Goal: Transaction & Acquisition: Obtain resource

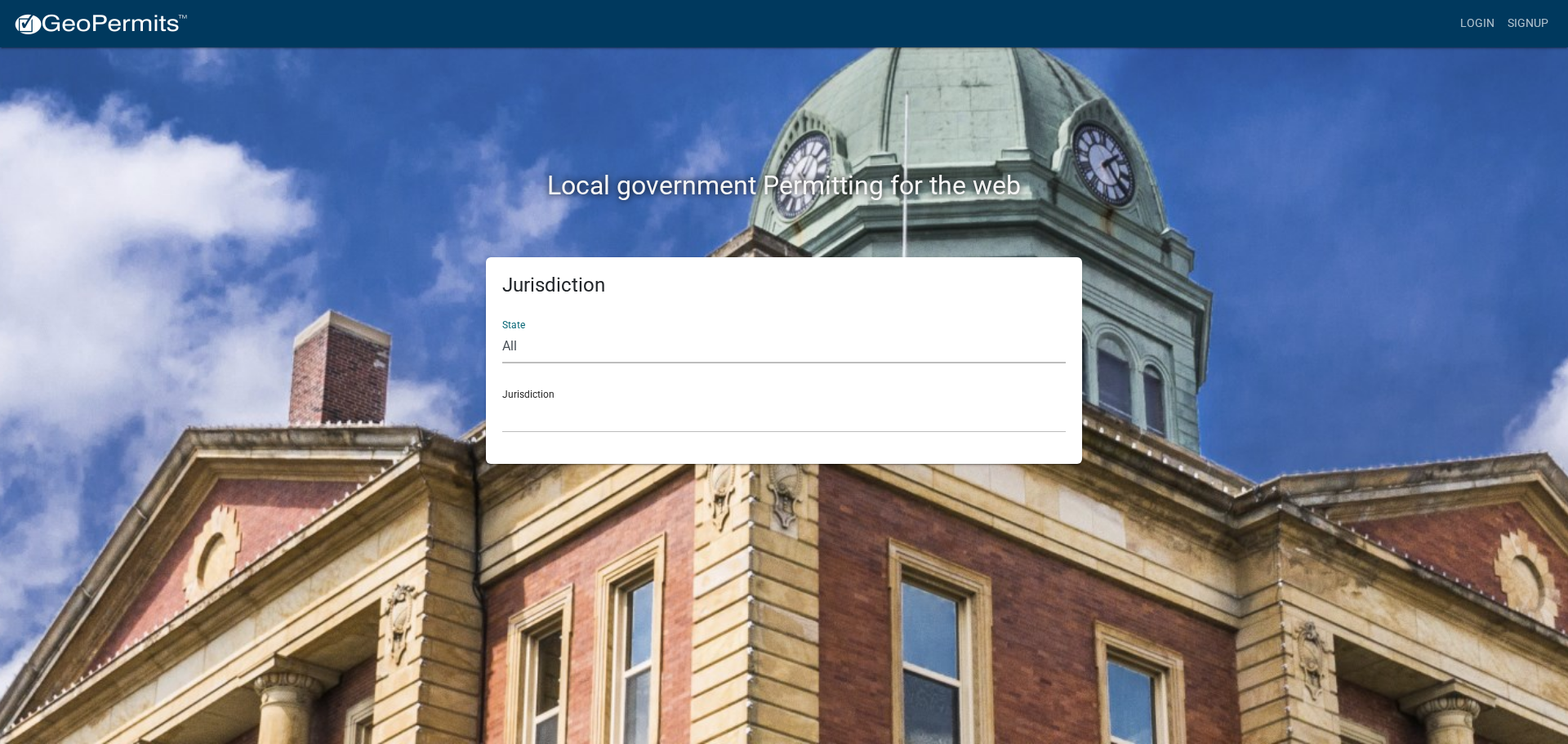
click at [643, 346] on select "All Colorado Georgia Indiana Iowa Kansas Minnesota Ohio South Carolina Wisconsin" at bounding box center [784, 346] width 563 height 34
click at [1447, 362] on div "Local government Permitting for the web Jurisdiction State All Colorado Georgia…" at bounding box center [784, 372] width 1568 height 744
click at [619, 420] on select "Custer County, Colorado Cook County, Georgia Crawford County, Georgia Gilmer Co…" at bounding box center [784, 416] width 563 height 34
click at [1481, 286] on div "Local government Permitting for the web Jurisdiction State All Colorado Georgia…" at bounding box center [784, 372] width 1568 height 744
click at [535, 417] on select "Custer County, Colorado Cook County, Georgia Crawford County, Georgia Gilmer Co…" at bounding box center [784, 416] width 563 height 34
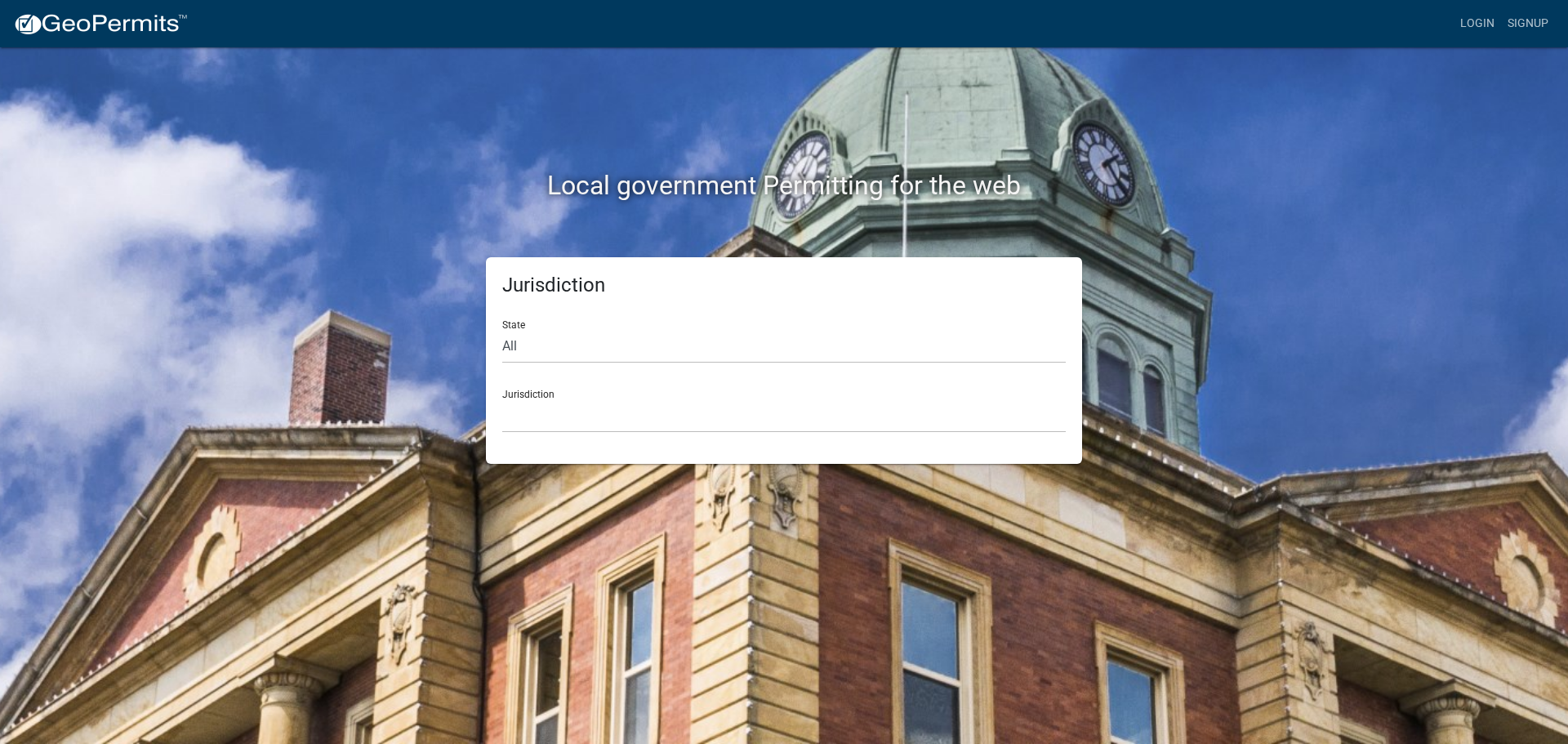
click at [1420, 226] on div "Local government Permitting for the web Jurisdiction State All Colorado Georgia…" at bounding box center [784, 372] width 1568 height 744
click at [1495, 18] on link "Login" at bounding box center [1477, 24] width 47 height 31
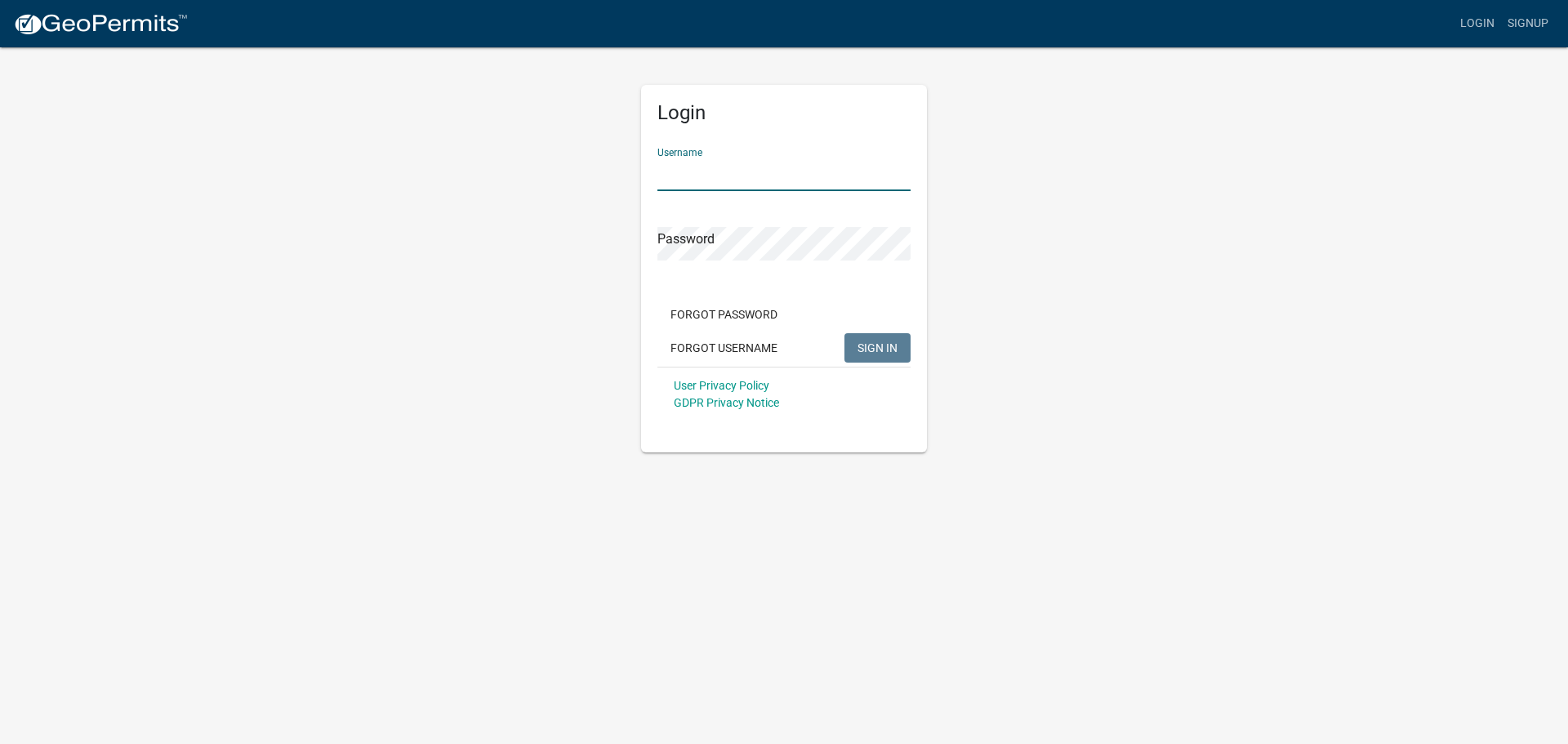
click at [777, 161] on input "Username" at bounding box center [784, 174] width 254 height 34
type input "bill.missal@roeda.com"
click at [866, 348] on span "SIGN IN" at bounding box center [878, 347] width 40 height 13
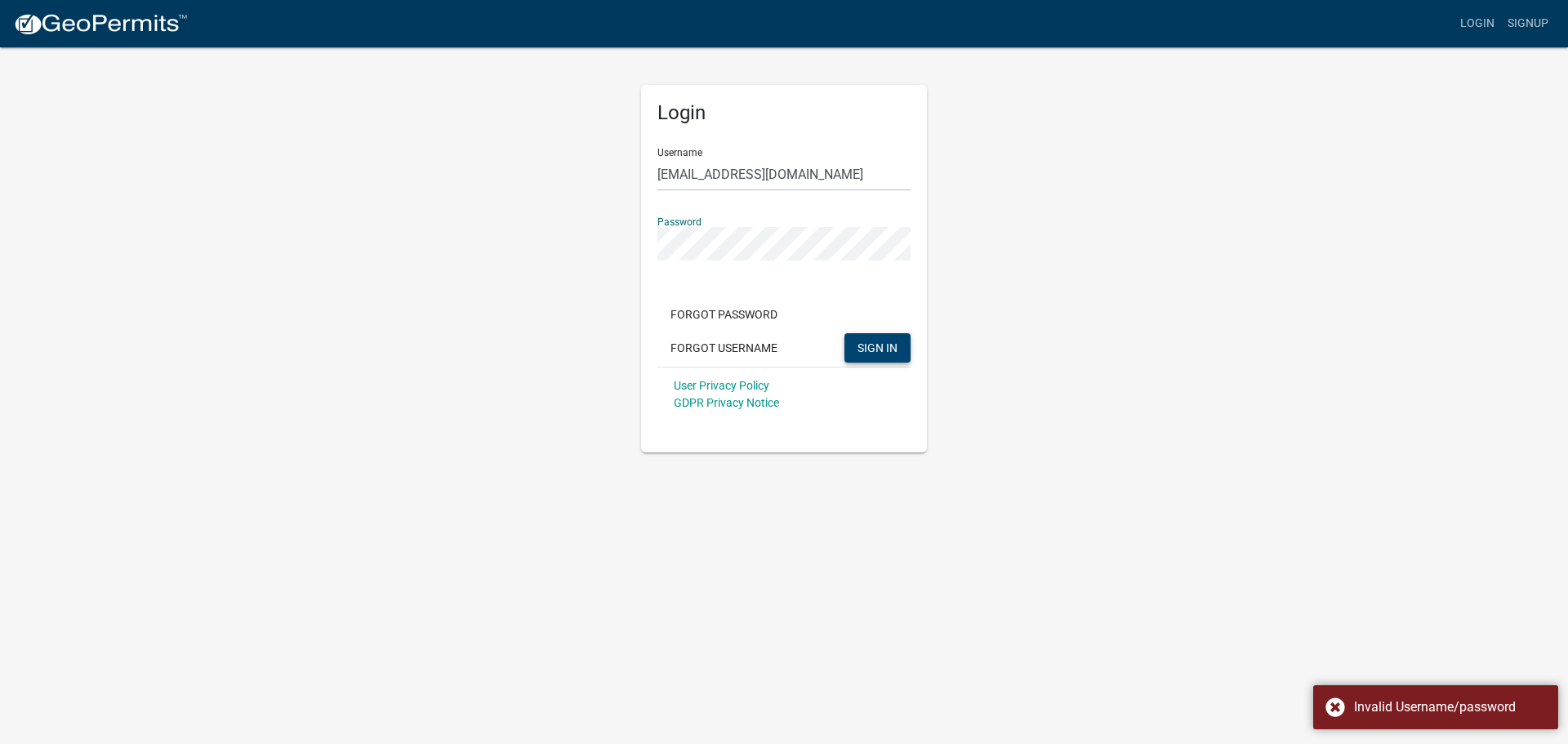
click at [547, 246] on div "Login Username bill.missal@roeda.com Password Forgot Password Forgot Username S…" at bounding box center [784, 248] width 931 height 407
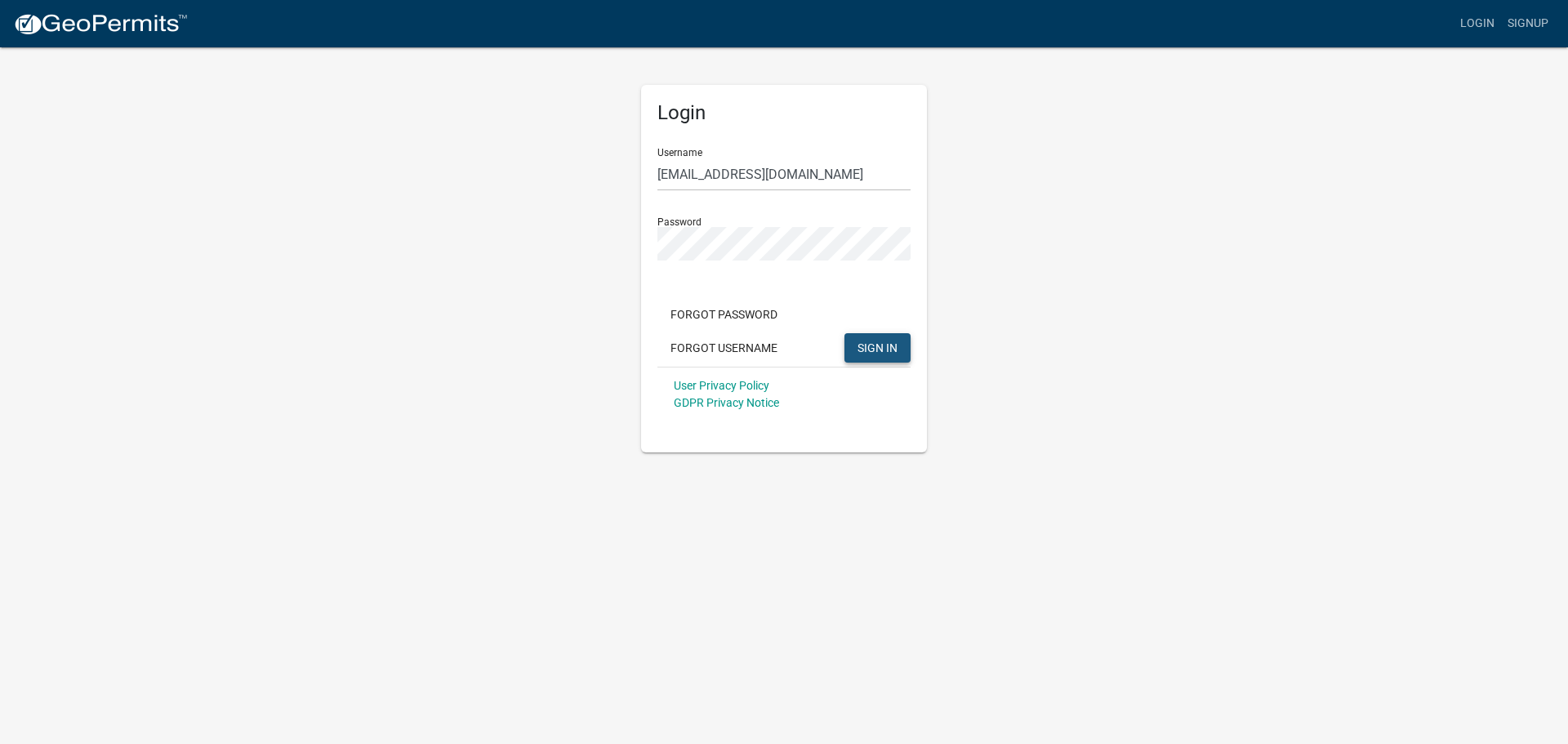
click at [878, 346] on span "SIGN IN" at bounding box center [878, 347] width 40 height 13
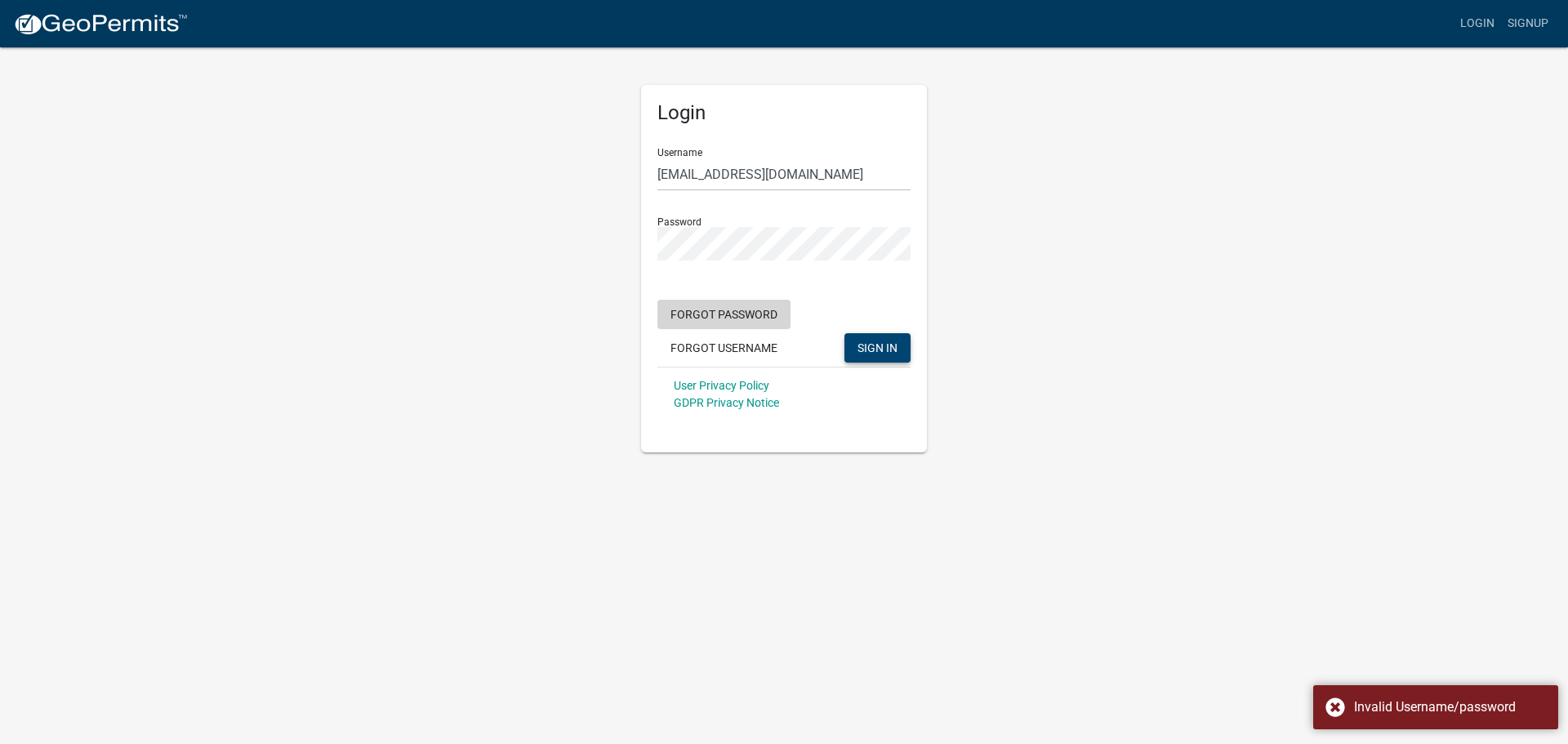
click at [757, 318] on button "Forgot Password" at bounding box center [724, 314] width 133 height 29
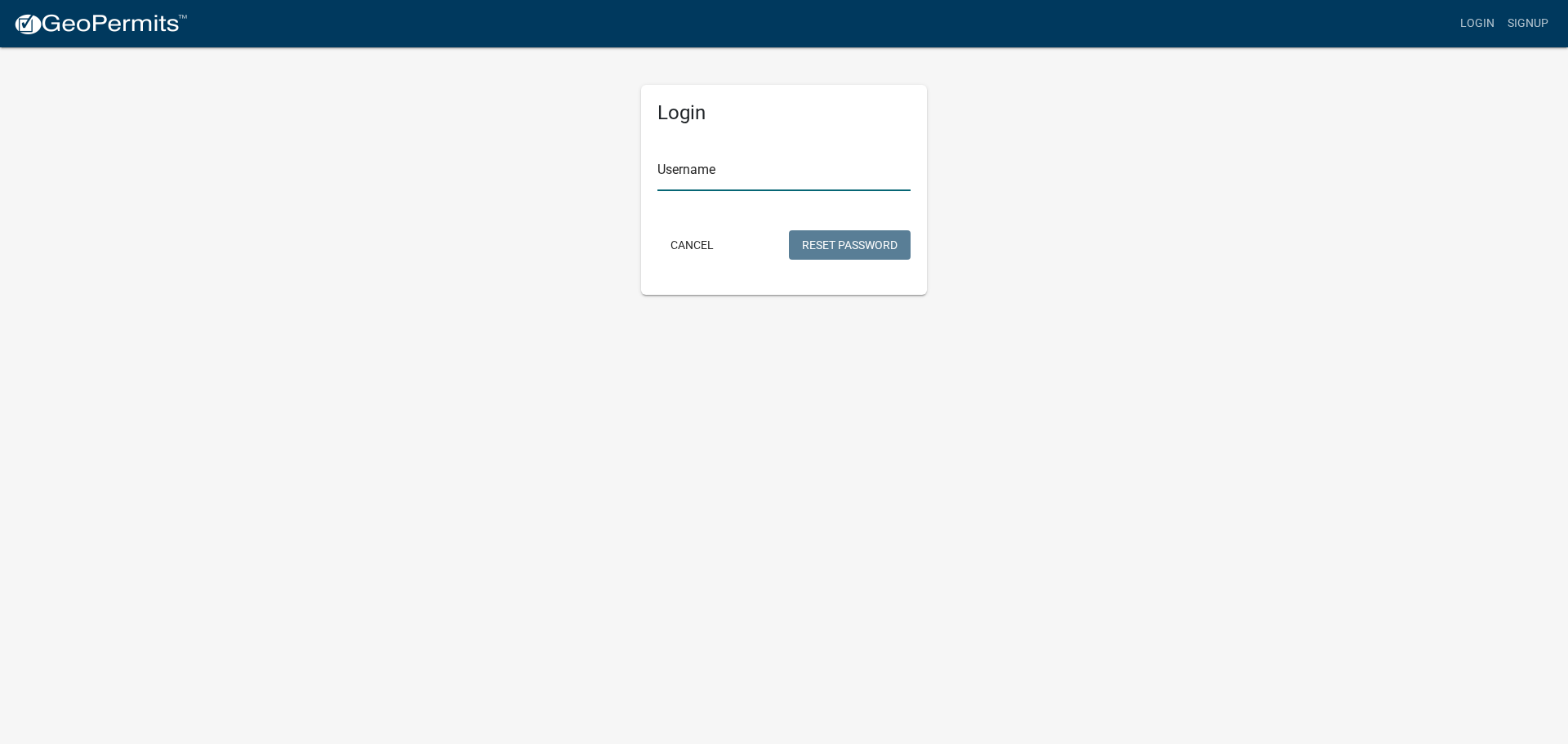
click at [775, 174] on input "Username" at bounding box center [784, 174] width 254 height 34
click at [838, 236] on button "Reset Password" at bounding box center [850, 245] width 121 height 29
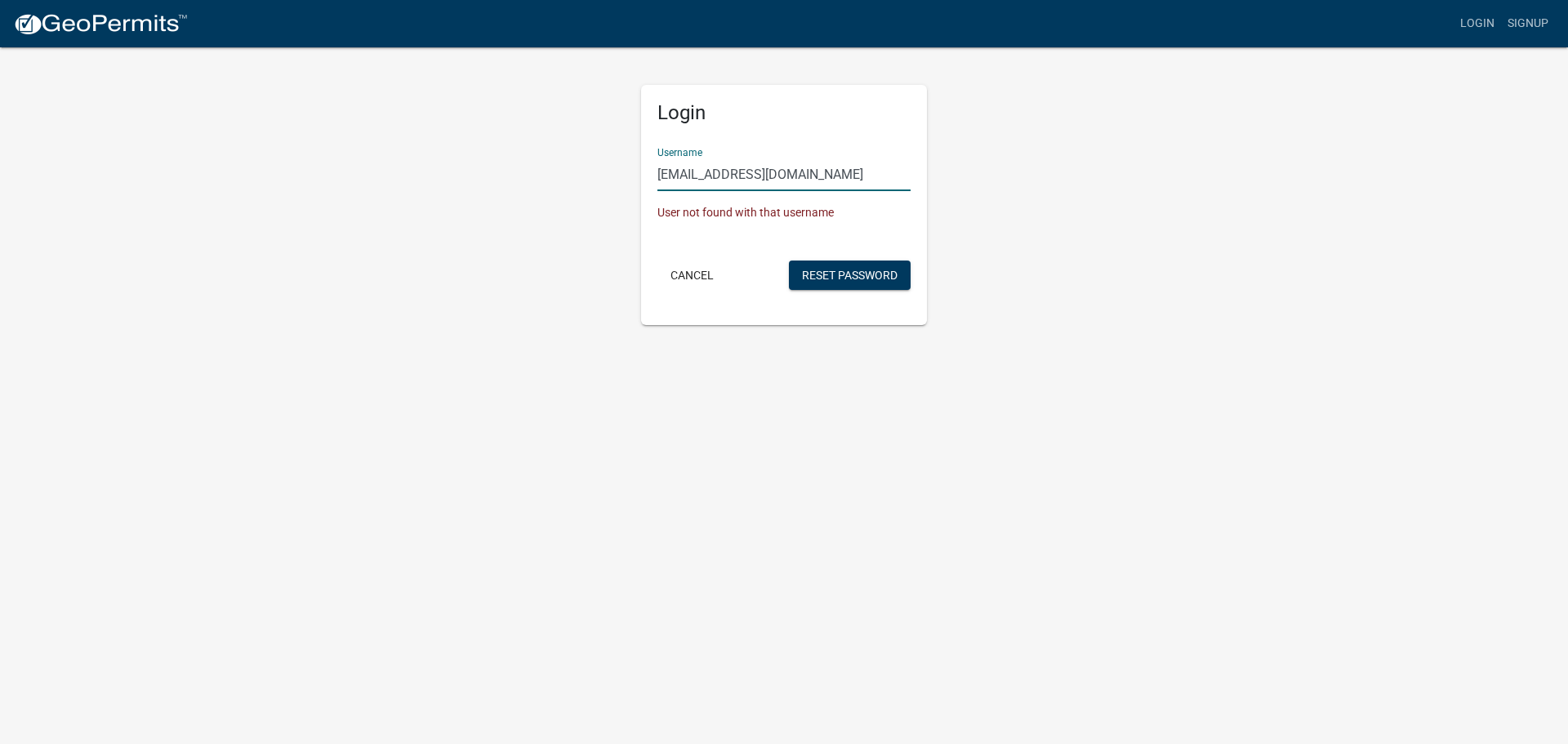
drag, startPoint x: 831, startPoint y: 166, endPoint x: 818, endPoint y: 169, distance: 13.3
click at [829, 166] on input "signs@roeda.com" at bounding box center [784, 174] width 254 height 34
drag, startPoint x: 800, startPoint y: 166, endPoint x: 370, endPoint y: 98, distance: 435.3
click at [372, 99] on div "Login Username signs@roeda.com User not found with that username Cancel Reset P…" at bounding box center [784, 185] width 931 height 279
type input "bill.missal@roeda.com"
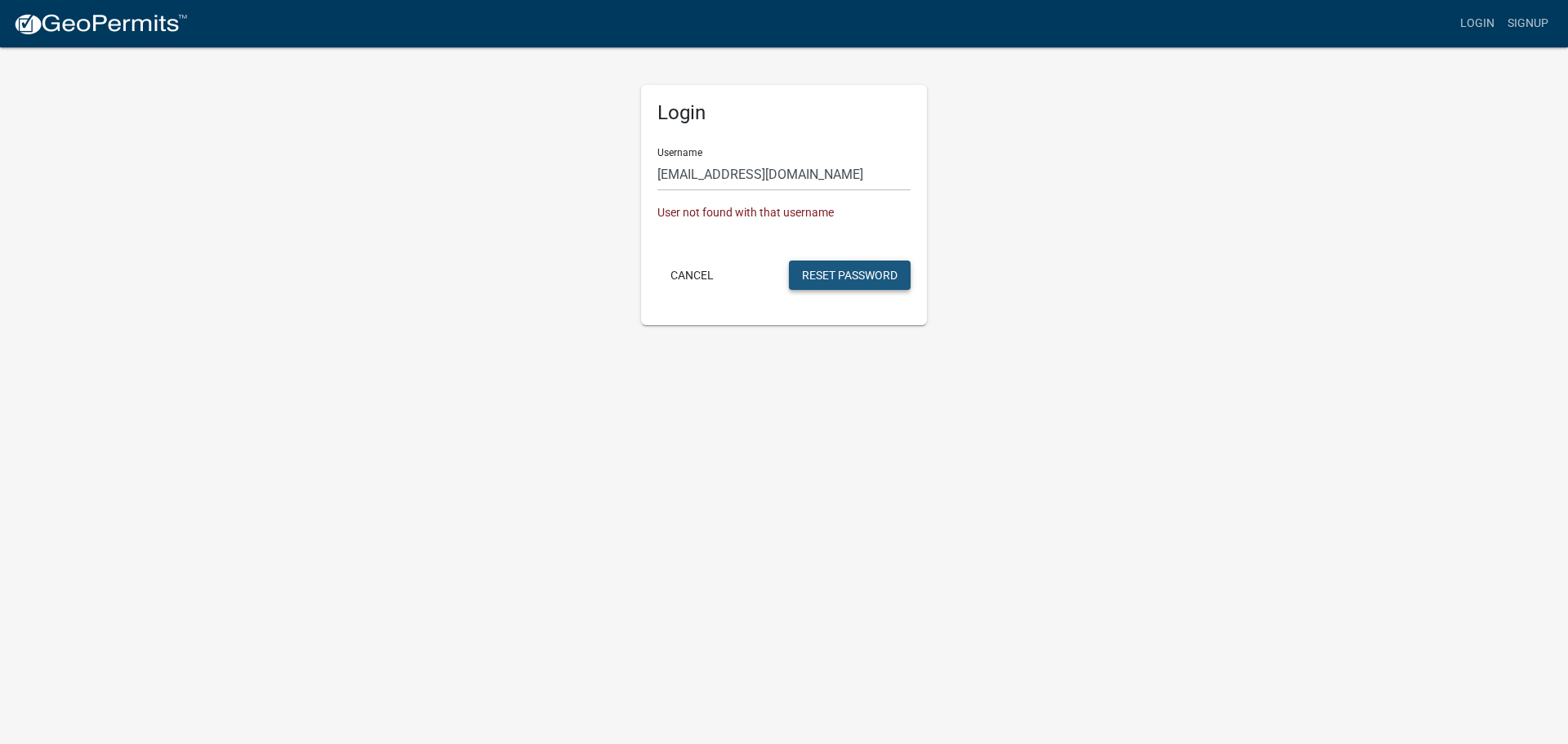
click at [851, 285] on button "Reset Password" at bounding box center [850, 275] width 121 height 29
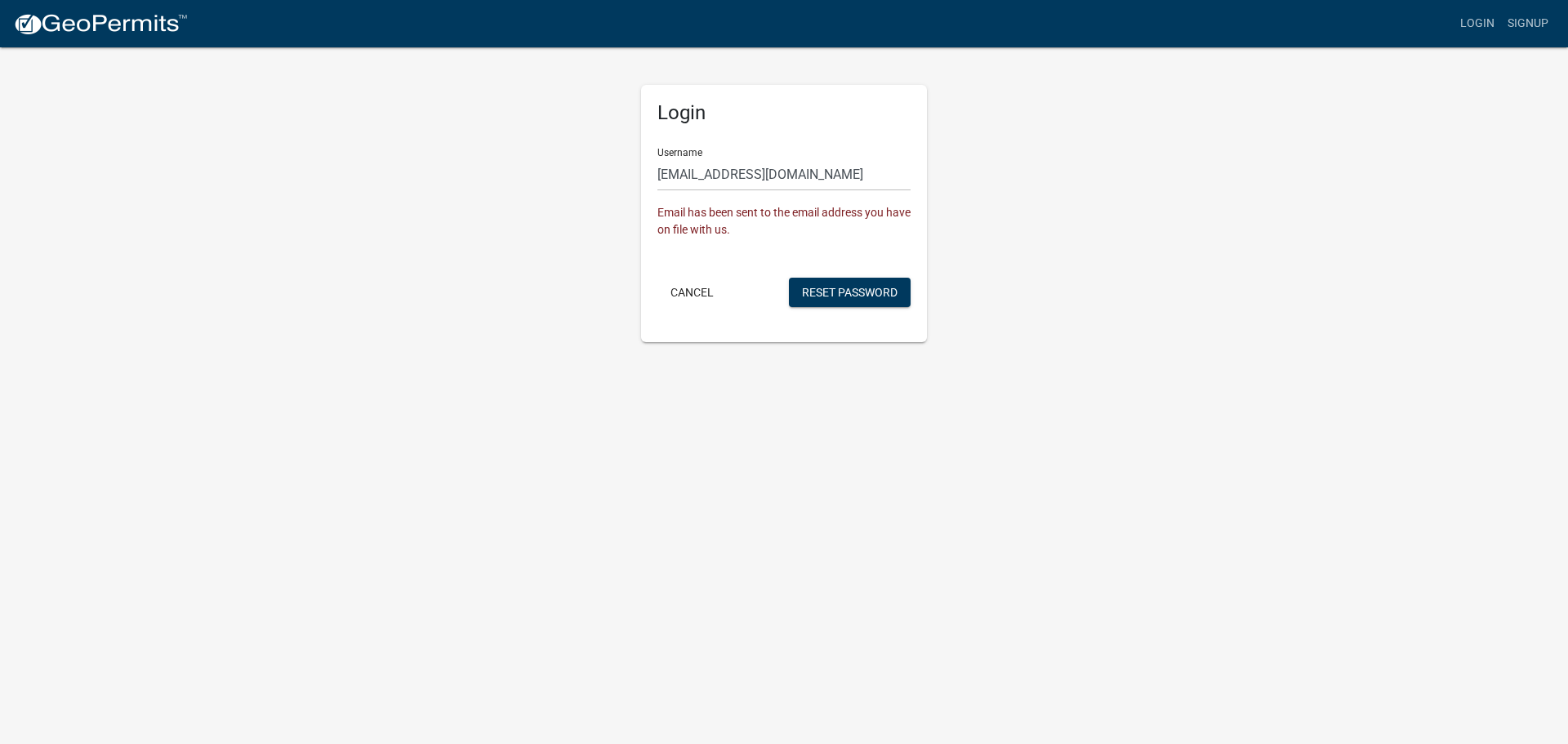
click at [994, 222] on div "Login Username bill.missal@roeda.com Email has been sent to the email address y…" at bounding box center [784, 193] width 931 height 296
click at [929, 463] on body "Internet Explorer does NOT work with GeoPermits. Get a new browser for more sec…" at bounding box center [784, 372] width 1568 height 744
click at [1310, 318] on app-login-view "more_horiz Login Signup Login Username bill.missal@roeda.com Email has been sen…" at bounding box center [784, 171] width 1568 height 343
click at [1478, 20] on link "Login" at bounding box center [1477, 24] width 47 height 31
click at [708, 291] on button "Cancel" at bounding box center [692, 293] width 70 height 29
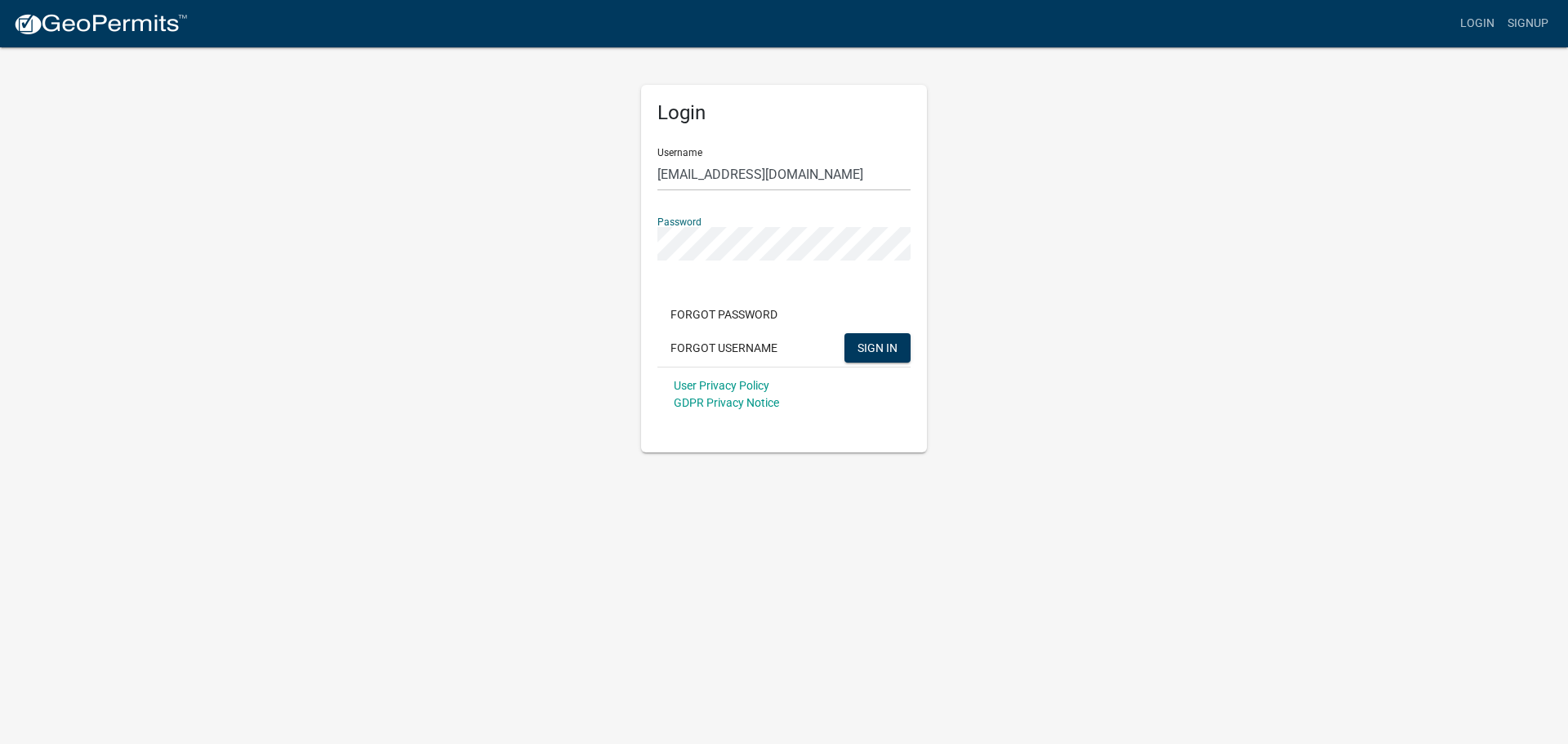
click at [418, 240] on div "Login Username bill.missal@roeda.com Password Forgot Password Forgot Username S…" at bounding box center [784, 248] width 931 height 407
click at [1033, 367] on div "Login Username bill.missal@roeda.com Password Forgot Password Forgot Username S…" at bounding box center [784, 248] width 931 height 407
click at [911, 357] on div "Login Username bill.missal@roeda.com Password Forgot Password Forgot Username S…" at bounding box center [784, 269] width 286 height 368
click at [884, 347] on span "SIGN IN" at bounding box center [878, 347] width 40 height 13
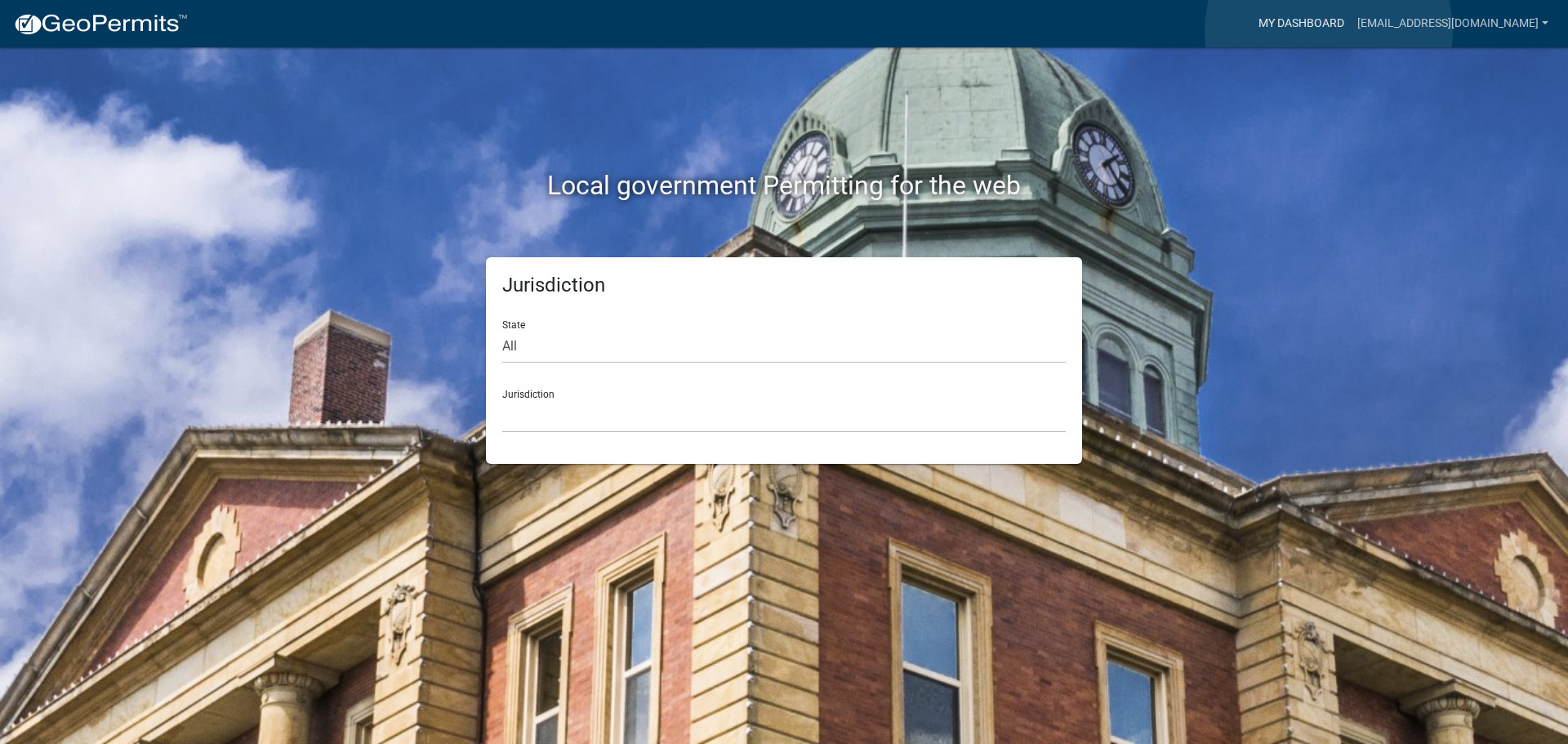
click at [1329, 31] on link "My Dashboard" at bounding box center [1301, 24] width 99 height 31
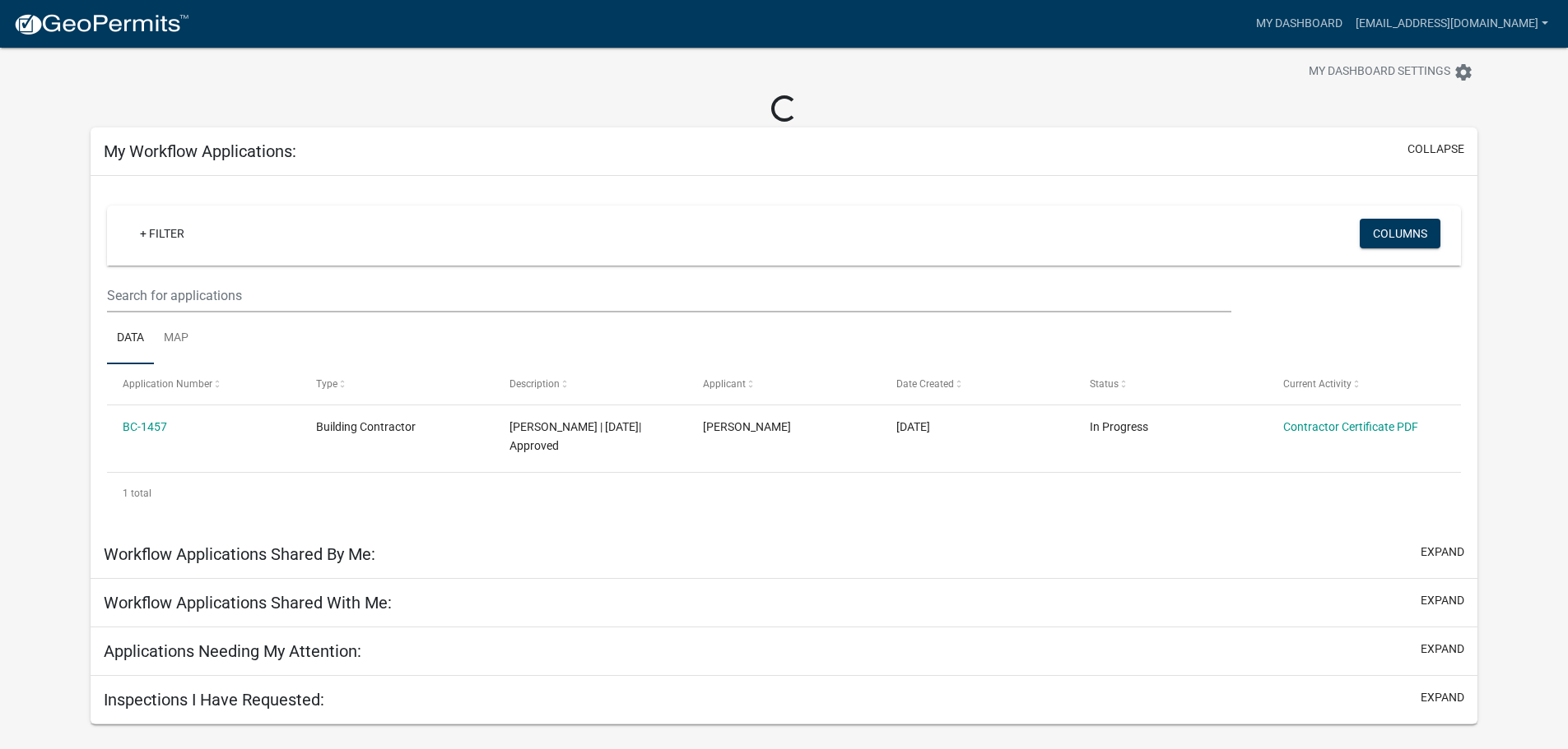
scroll to position [47, 0]
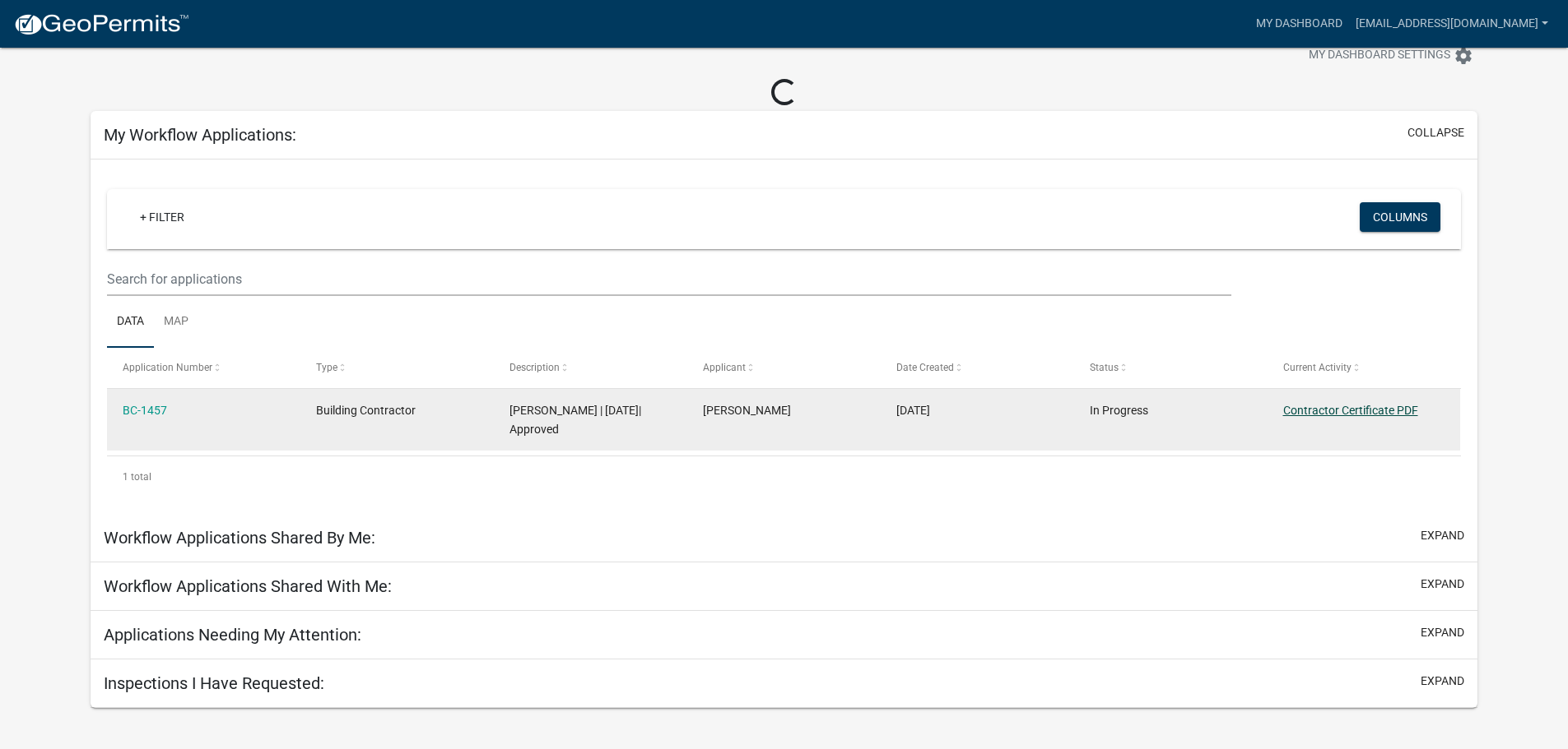
click at [1385, 405] on link "Contractor Certificate PDF" at bounding box center [1351, 411] width 135 height 13
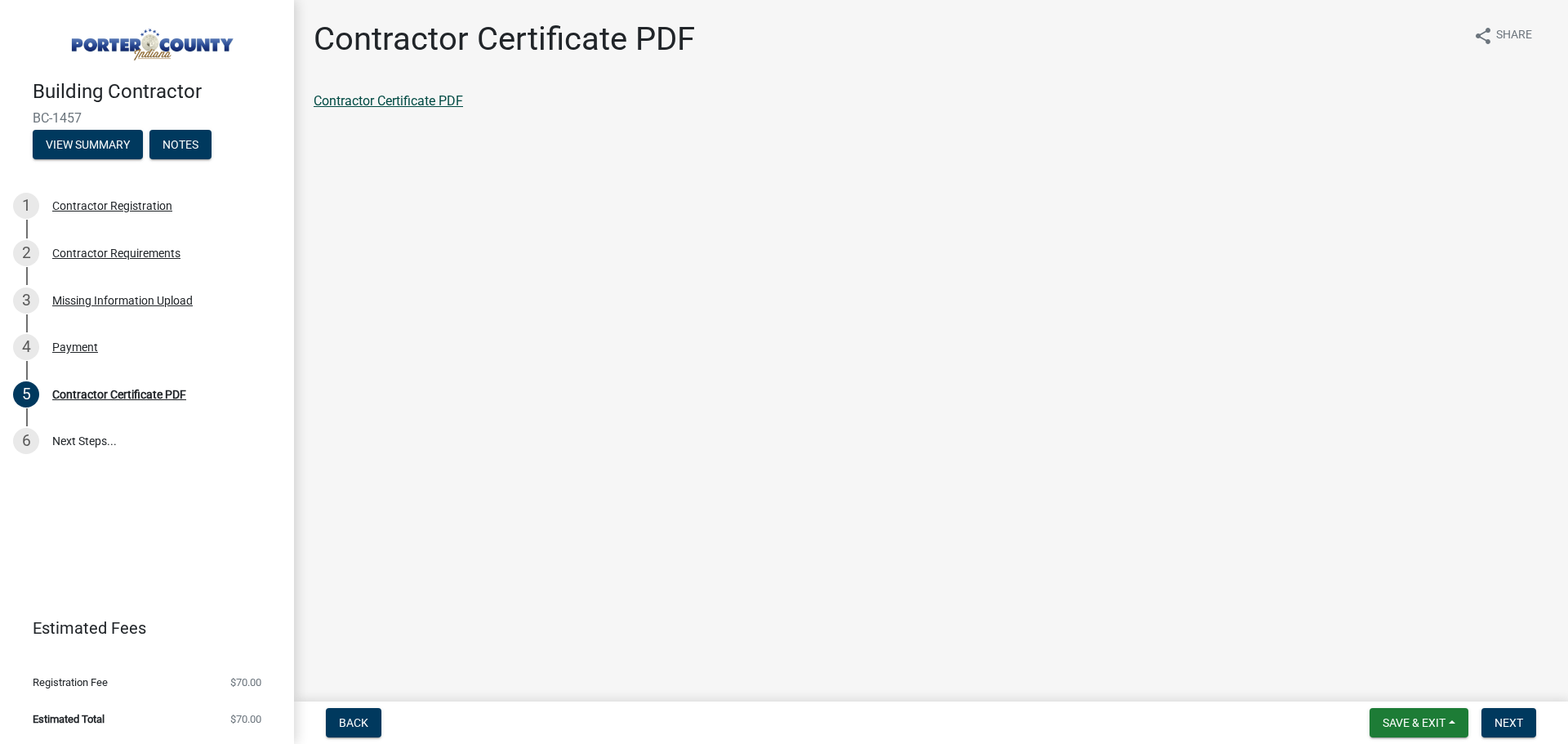
click at [361, 108] on div "Contractor Certificate PDF" at bounding box center [930, 101] width 1235 height 20
click at [367, 98] on link "Contractor Certificate PDF" at bounding box center [388, 101] width 149 height 15
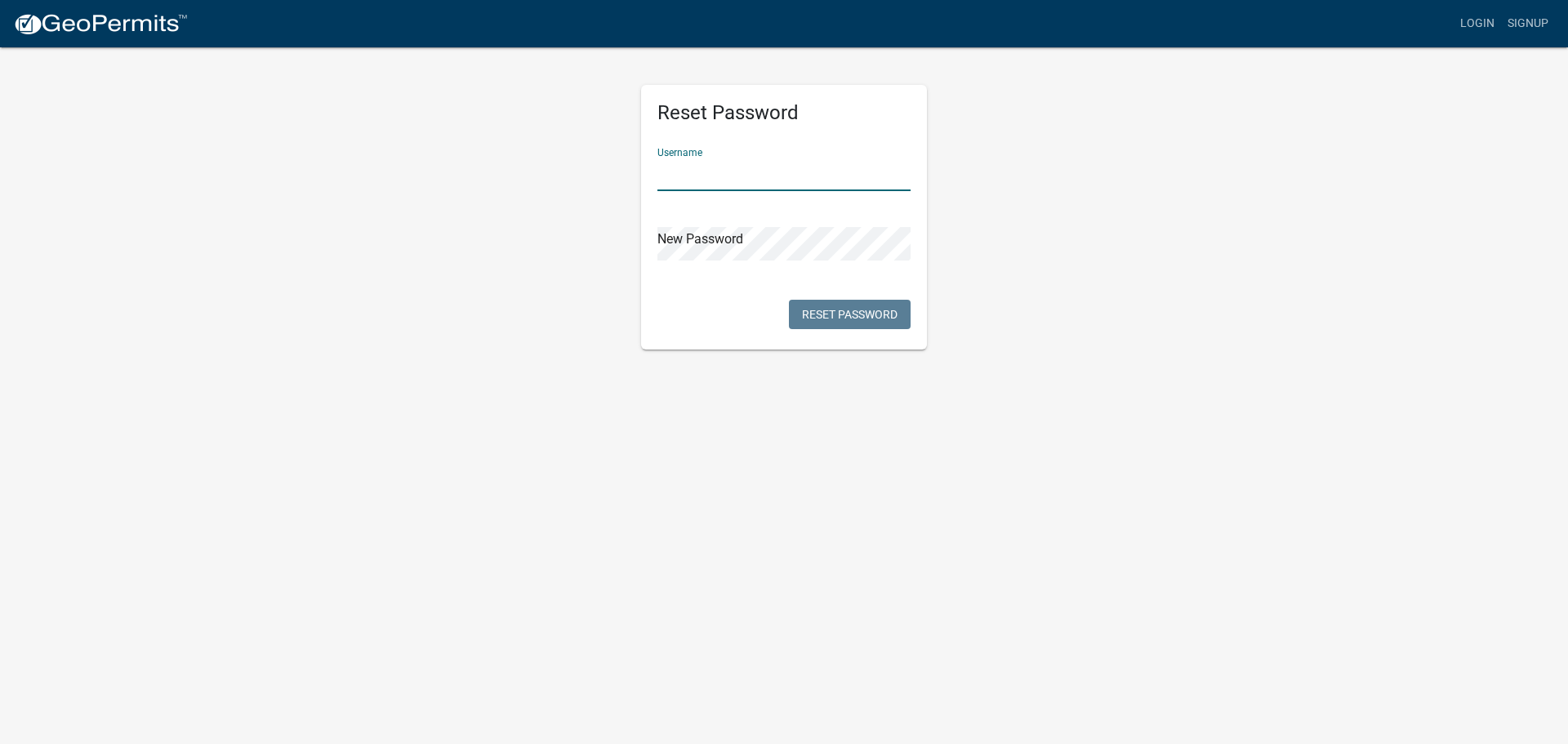
click at [752, 179] on input "text" at bounding box center [784, 174] width 254 height 34
type input "bill.missal@roeda.com"
click at [807, 304] on button "Reset Password" at bounding box center [850, 314] width 121 height 29
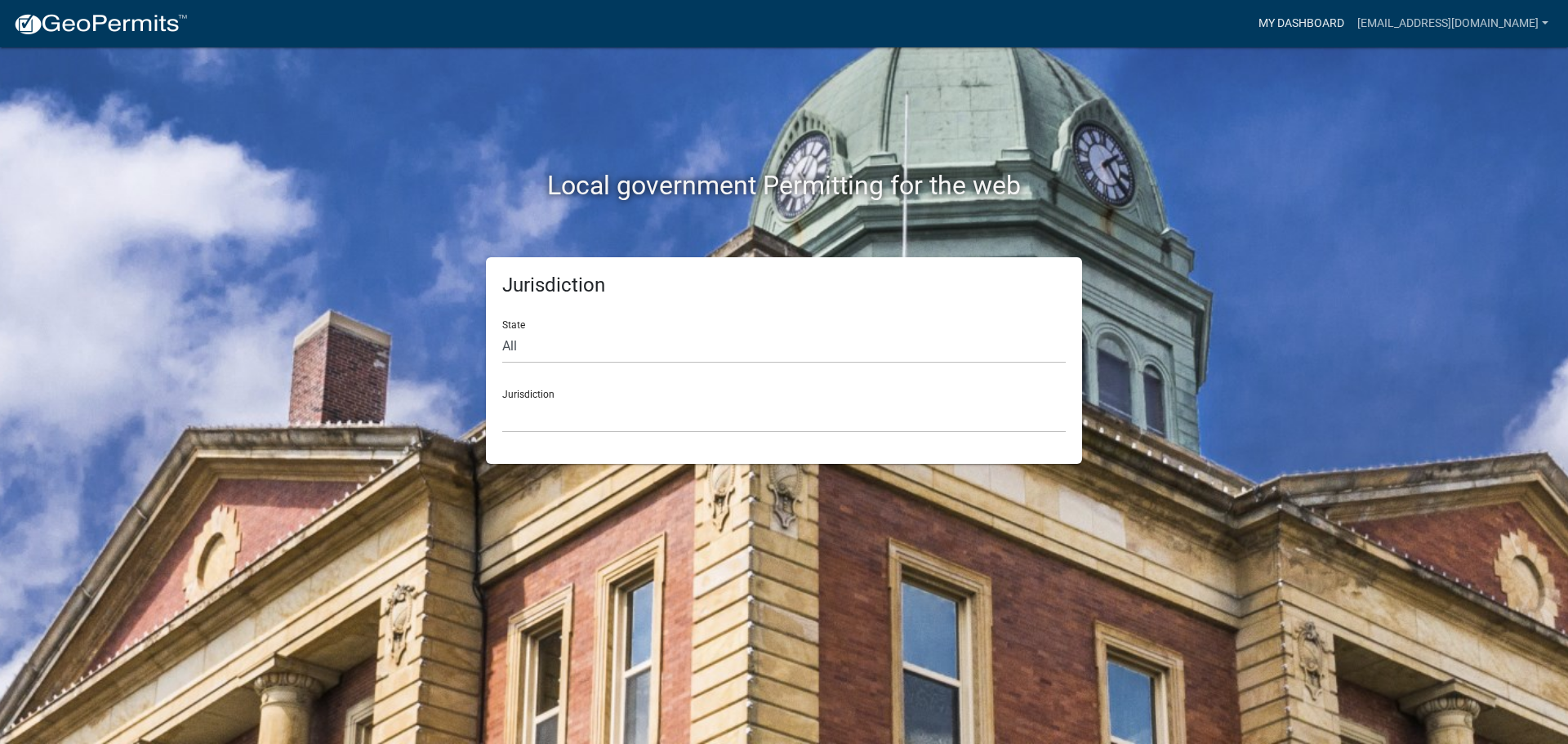
click at [1351, 22] on link "My Dashboard" at bounding box center [1301, 24] width 99 height 31
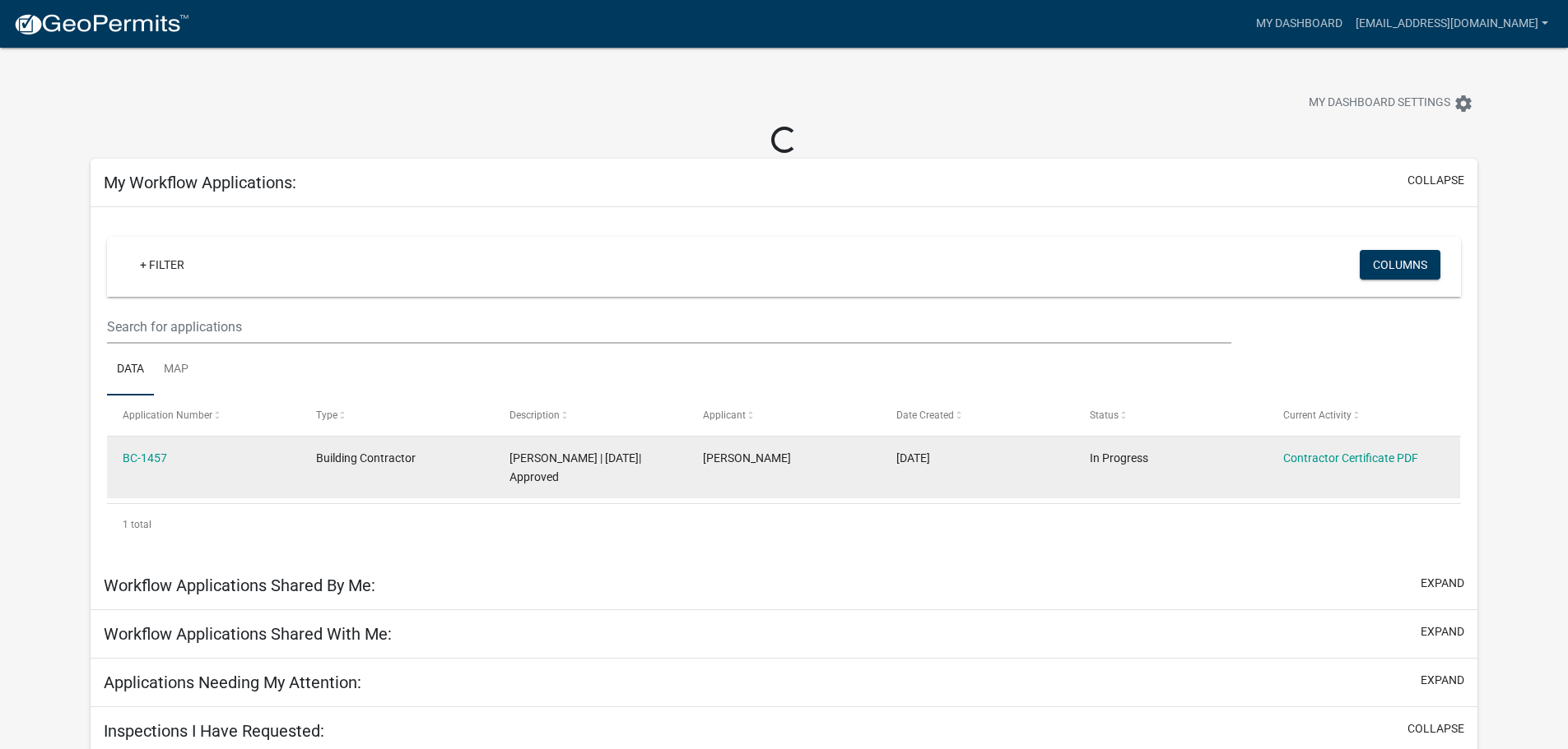
click at [214, 471] on datatable-body-cell "BC-1457" at bounding box center [204, 467] width 193 height 61
click at [1355, 461] on link "Contractor Certificate PDF" at bounding box center [1351, 458] width 135 height 13
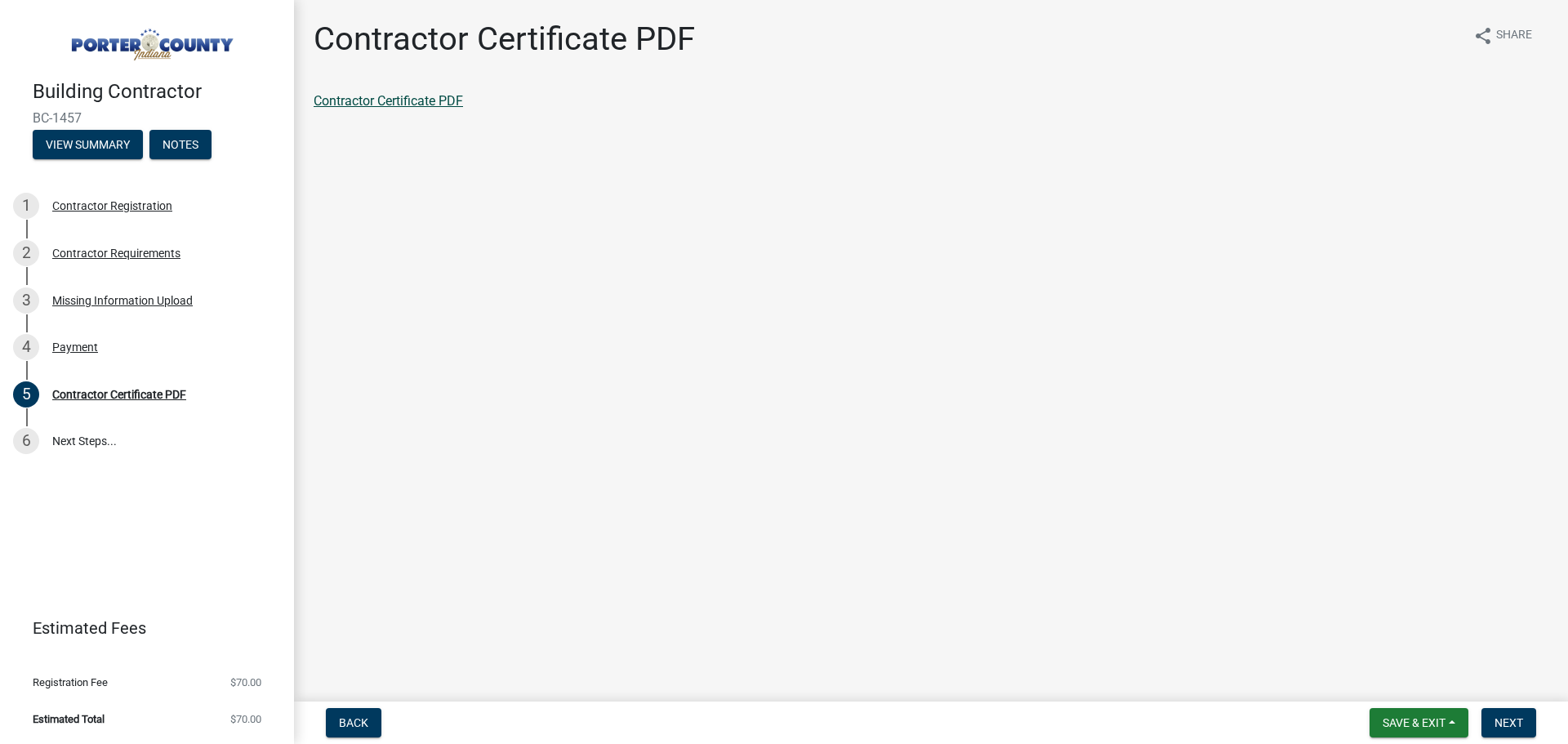
click at [420, 101] on link "Contractor Certificate PDF" at bounding box center [388, 101] width 149 height 15
